Goal: Navigation & Orientation: Find specific page/section

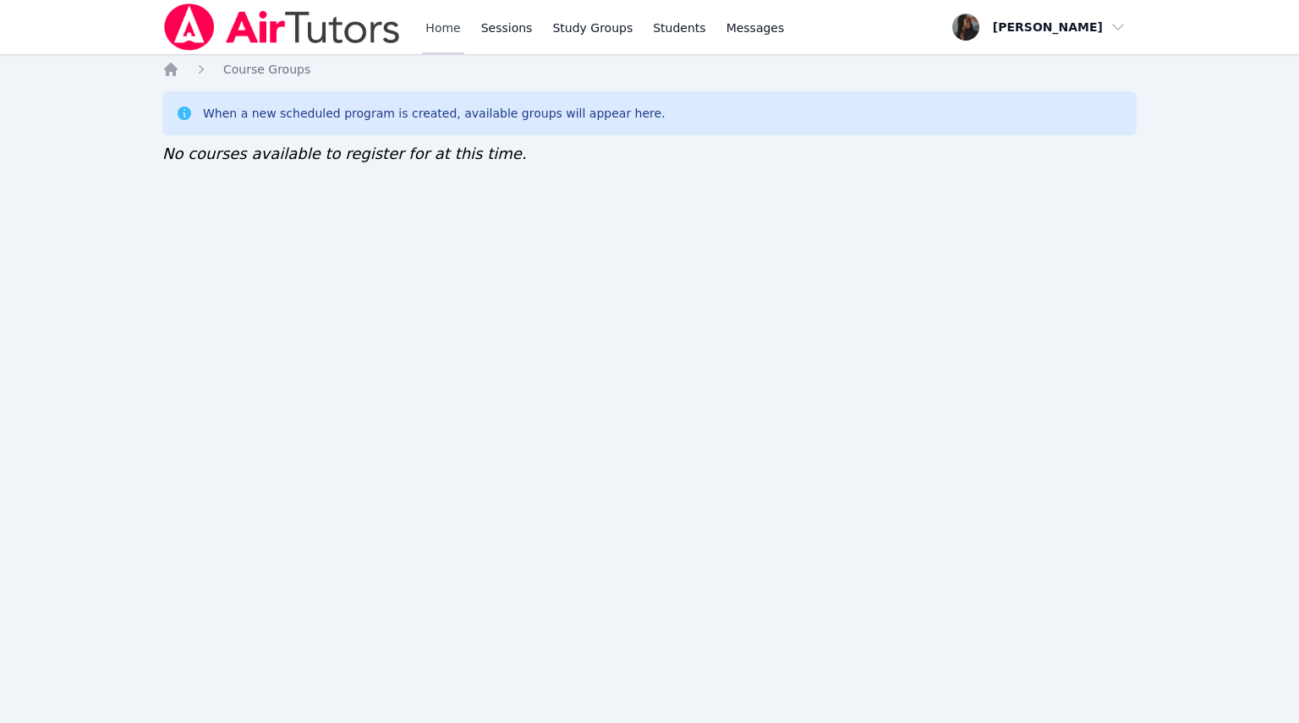
click at [433, 33] on link "Home" at bounding box center [442, 27] width 41 height 54
